Goal: Transaction & Acquisition: Download file/media

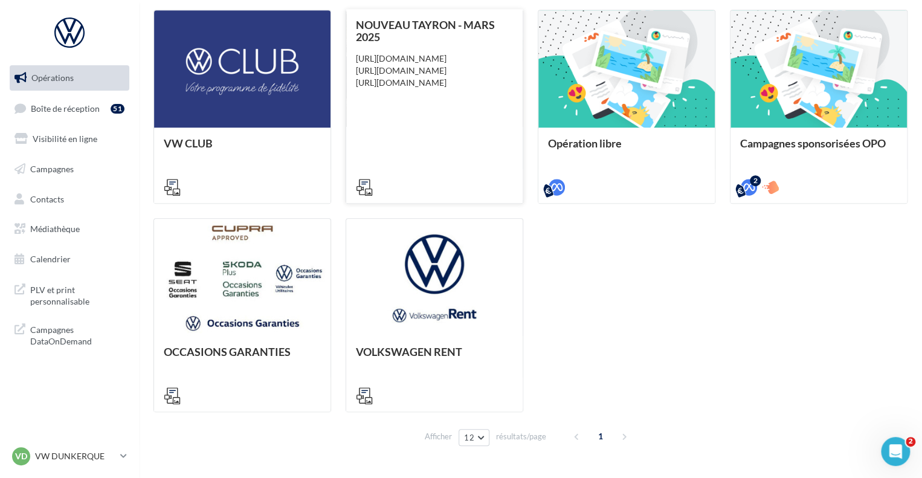
scroll to position [363, 0]
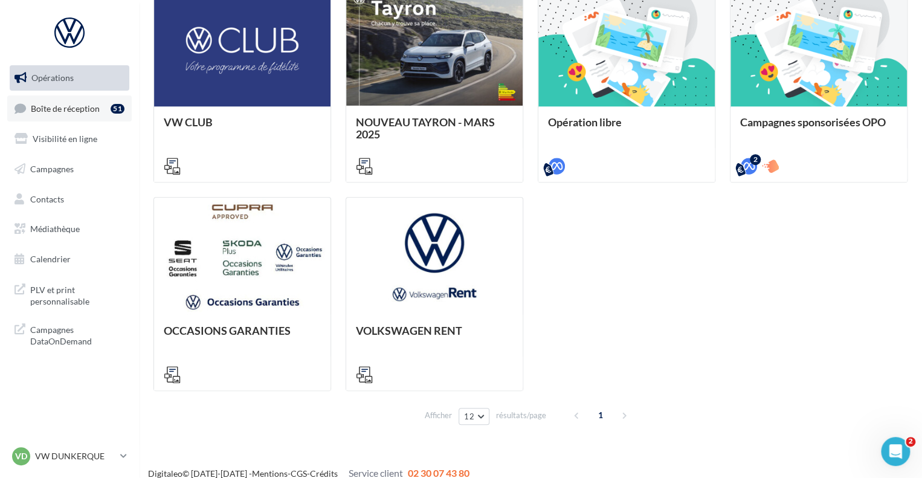
click at [86, 115] on link "Boîte de réception 51" at bounding box center [69, 109] width 125 height 26
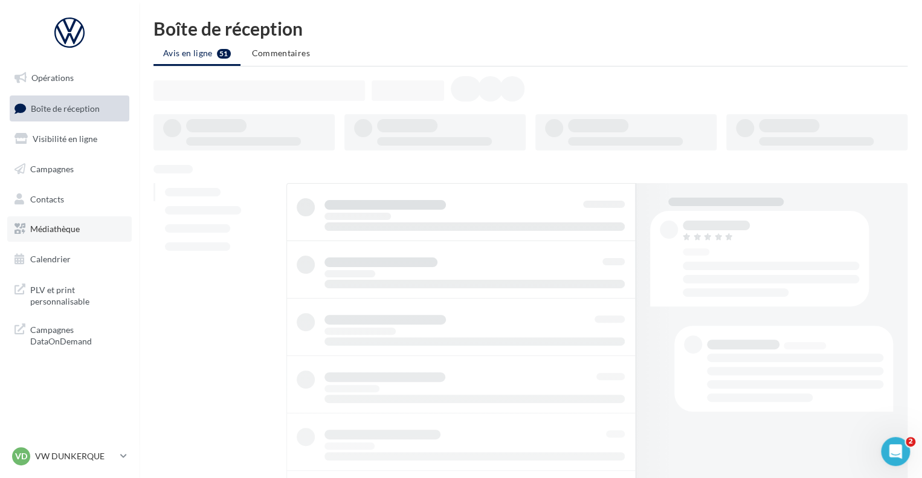
click at [73, 222] on link "Médiathèque" at bounding box center [69, 228] width 125 height 25
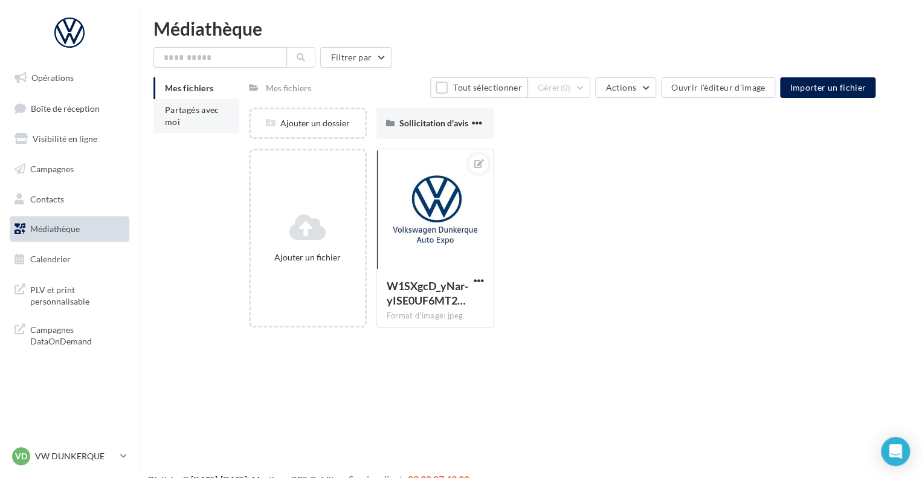
click at [207, 118] on li "Partagés avec moi" at bounding box center [197, 116] width 86 height 34
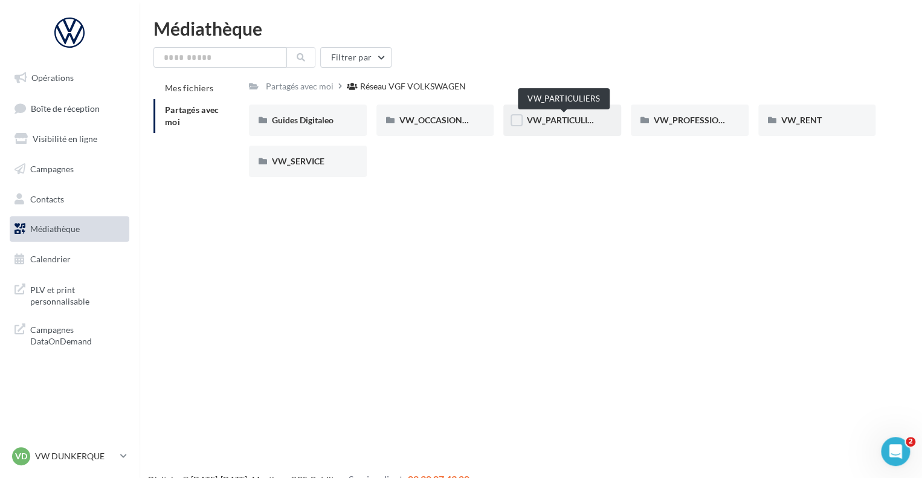
click at [574, 126] on div "VW_PARTICULIERS" at bounding box center [562, 120] width 72 height 12
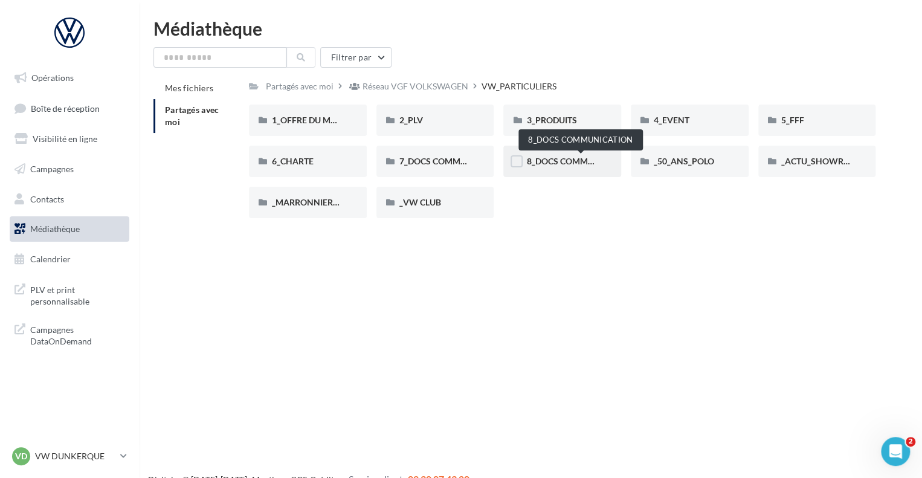
click at [545, 159] on span "8_DOCS COMMUNICATION" at bounding box center [580, 161] width 108 height 10
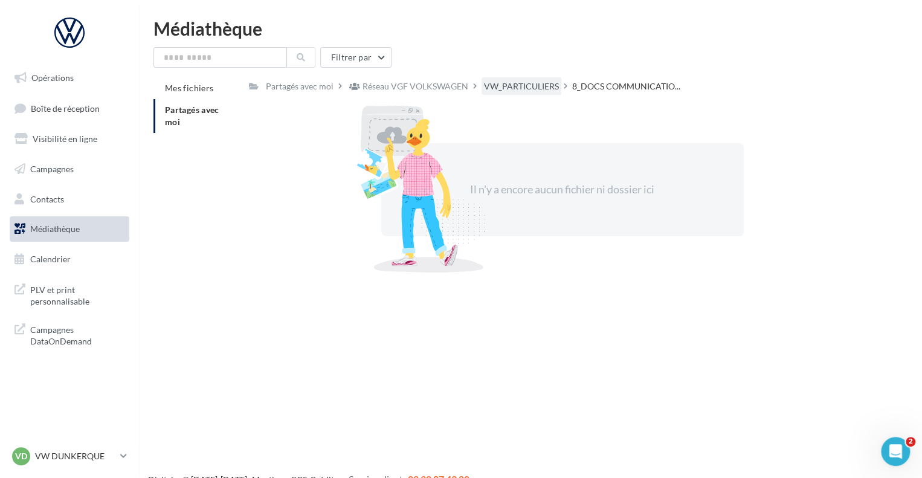
click at [520, 89] on div "VW_PARTICULIERS" at bounding box center [521, 86] width 75 height 12
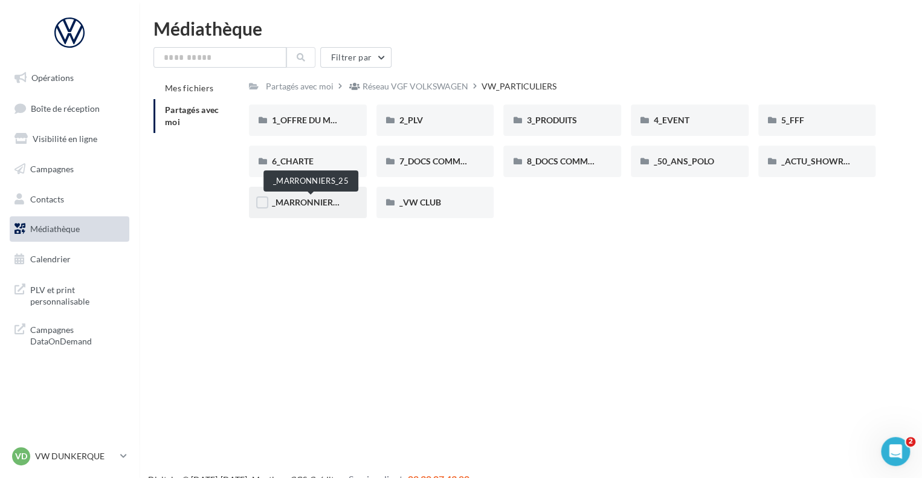
click at [305, 201] on span "_MARRONNIERS_25" at bounding box center [311, 202] width 79 height 10
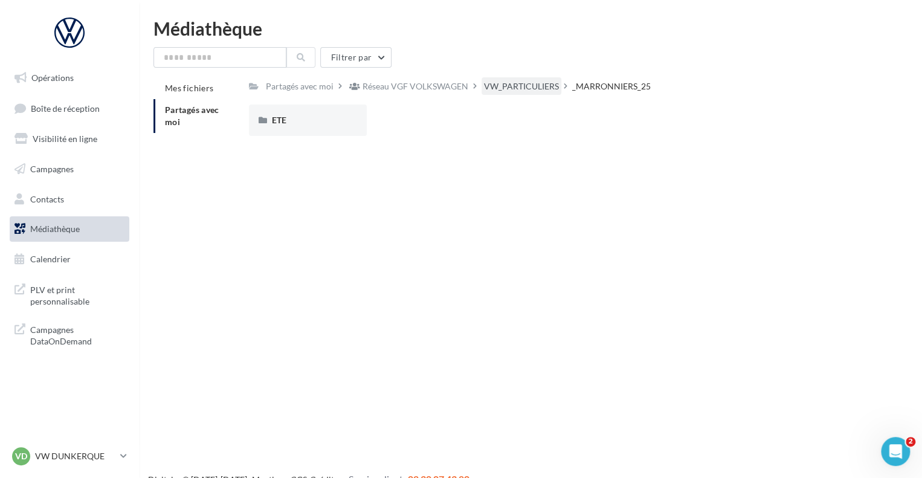
click at [503, 81] on div "VW_PARTICULIERS" at bounding box center [521, 86] width 75 height 12
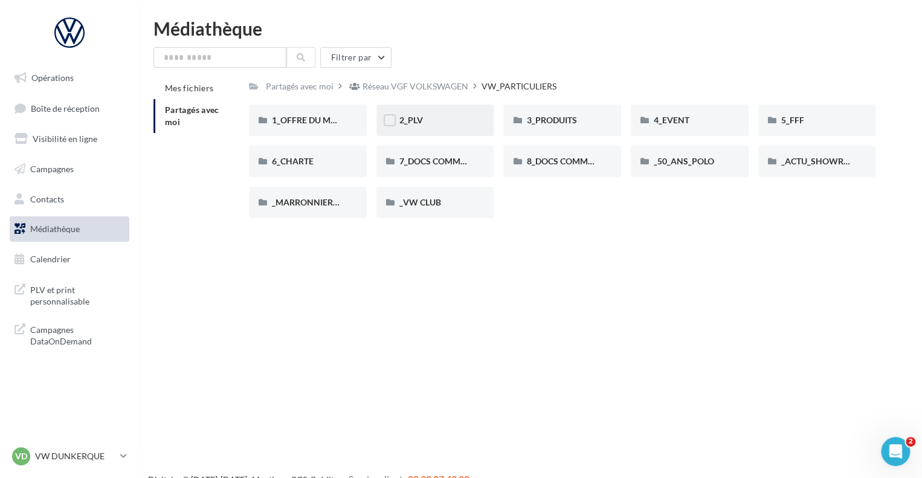
click at [424, 125] on div "2_PLV" at bounding box center [436, 120] width 72 height 12
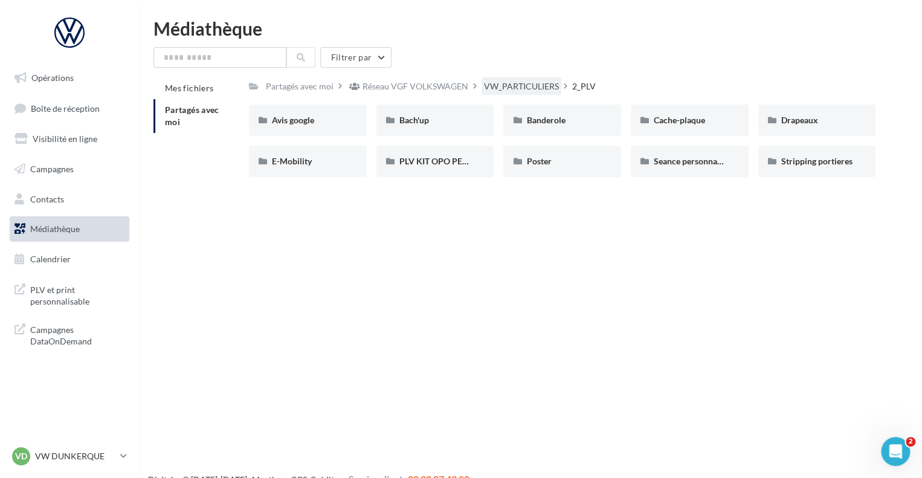
click at [490, 87] on div "VW_PARTICULIERS" at bounding box center [521, 86] width 75 height 12
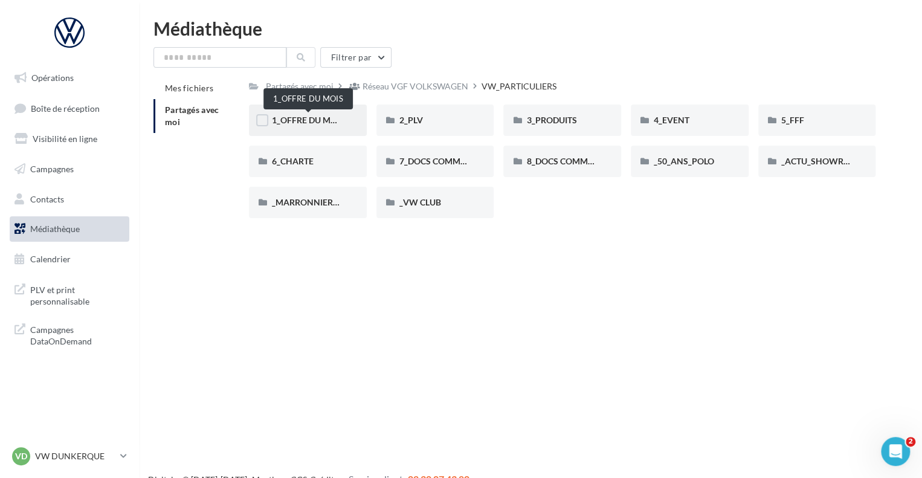
click at [319, 123] on span "1_OFFRE DU MOIS" at bounding box center [308, 120] width 73 height 10
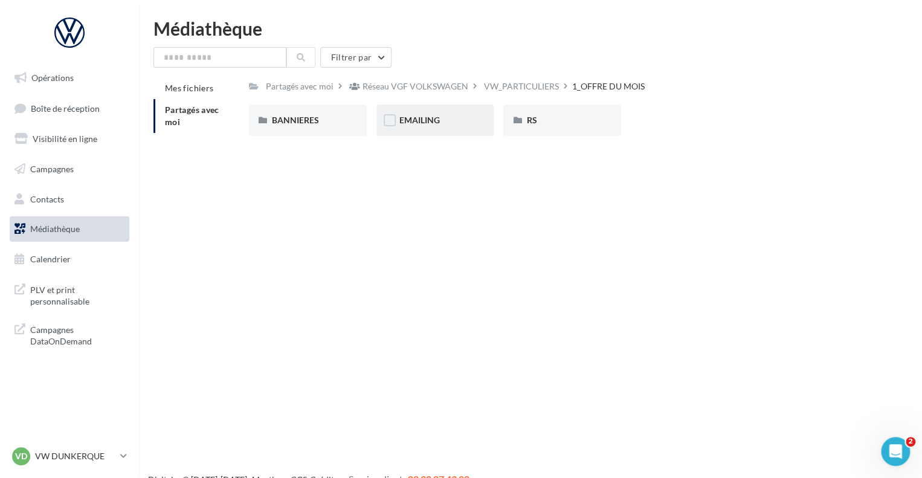
click at [460, 125] on div "EMAILING" at bounding box center [436, 120] width 72 height 12
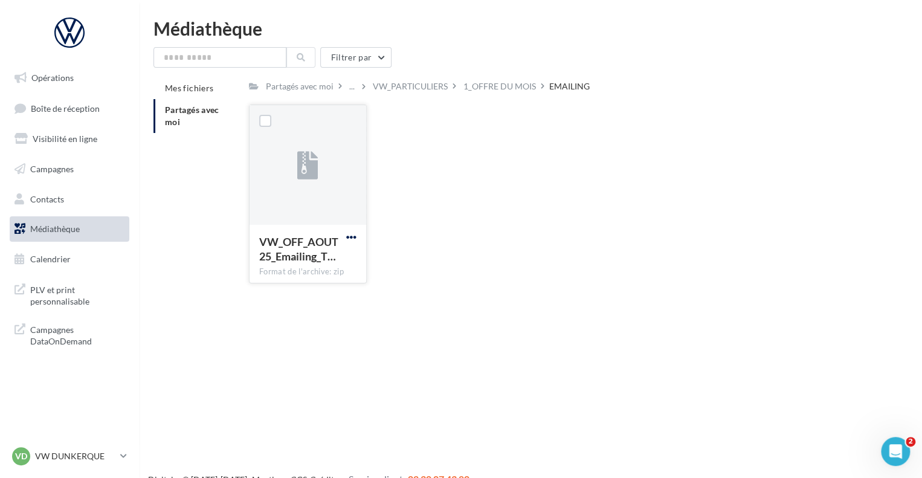
click at [346, 234] on span "button" at bounding box center [351, 237] width 10 height 10
click at [308, 265] on button "Télécharger" at bounding box center [298, 260] width 121 height 31
click at [89, 452] on p "VW DUNKERQUE" at bounding box center [75, 456] width 80 height 12
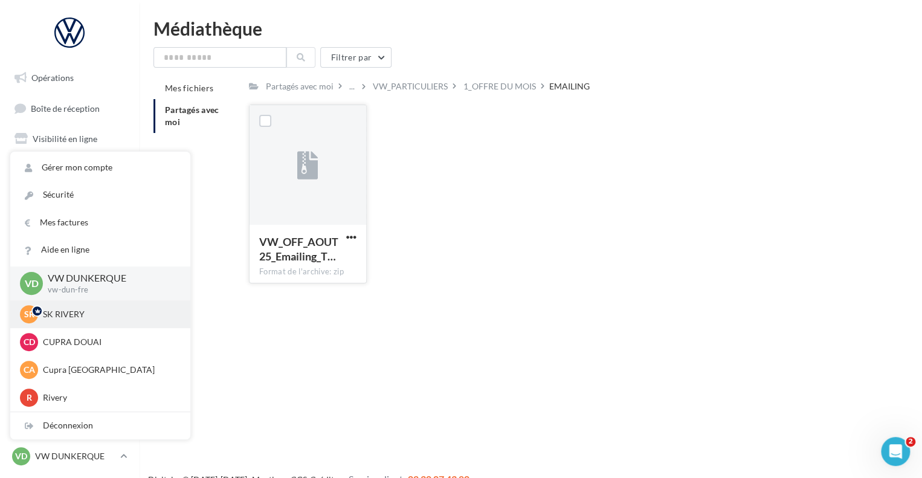
click at [105, 314] on p "SK RIVERY" at bounding box center [109, 314] width 133 height 12
